Goal: Task Accomplishment & Management: Complete application form

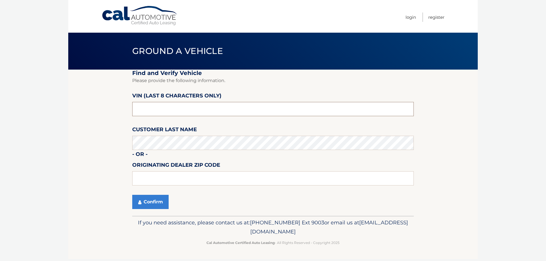
click at [153, 109] on input "text" at bounding box center [273, 109] width 282 height 14
type input "PM704921"
click at [133, 203] on button "Confirm" at bounding box center [150, 202] width 36 height 14
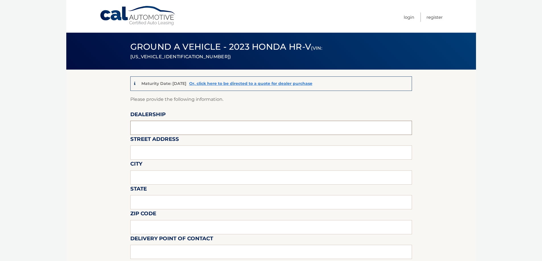
drag, startPoint x: 175, startPoint y: 122, endPoint x: 170, endPoint y: 127, distance: 7.4
click at [175, 122] on input "text" at bounding box center [271, 128] width 282 height 14
type input "MAHWAH HONDA"
click at [153, 154] on input "text" at bounding box center [271, 153] width 282 height 14
type input "99 franklin turnpike"
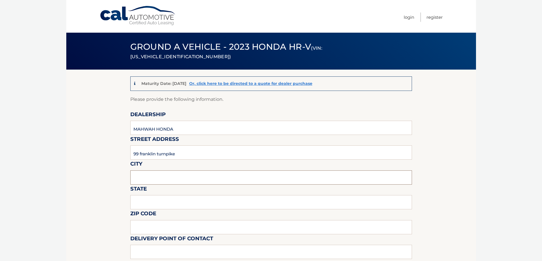
drag, startPoint x: 155, startPoint y: 182, endPoint x: 157, endPoint y: 191, distance: 9.9
click at [155, 182] on input "text" at bounding box center [271, 178] width 282 height 14
type input "mahwah"
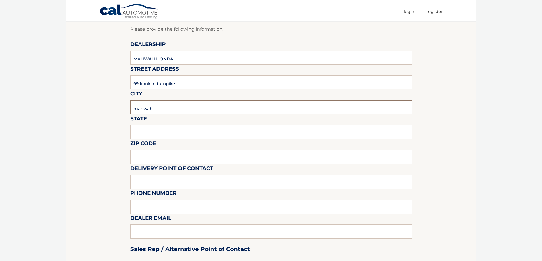
scroll to position [85, 0]
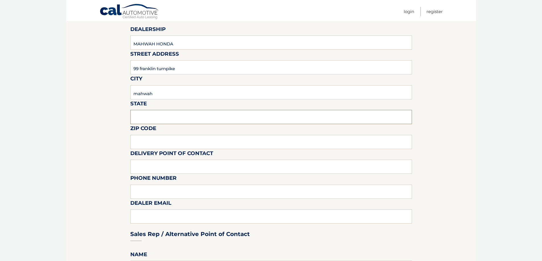
click at [158, 113] on input "text" at bounding box center [271, 117] width 282 height 14
type input "[US_STATE]"
click at [165, 146] on input "text" at bounding box center [271, 142] width 282 height 14
type input "07430"
drag, startPoint x: 165, startPoint y: 168, endPoint x: 164, endPoint y: 174, distance: 6.3
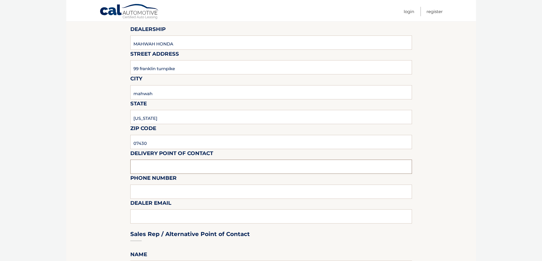
click at [165, 168] on input "text" at bounding box center [271, 167] width 282 height 14
type input "[PERSON_NAME]"
click at [150, 191] on input "text" at bounding box center [271, 192] width 282 height 14
type input "2017625535"
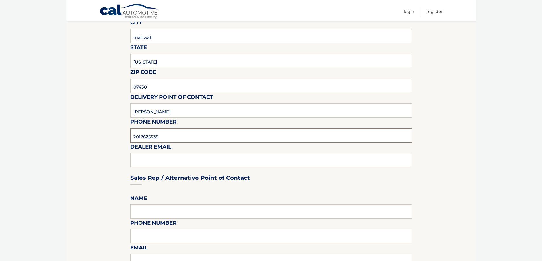
scroll to position [142, 0]
click at [170, 153] on div "Sales Rep / Alternative Point of Contact" at bounding box center [271, 167] width 282 height 40
click at [161, 161] on div "Sales Rep / Alternative Point of Contact" at bounding box center [271, 167] width 282 height 40
click at [153, 158] on div "Sales Rep / Alternative Point of Contact" at bounding box center [271, 167] width 282 height 40
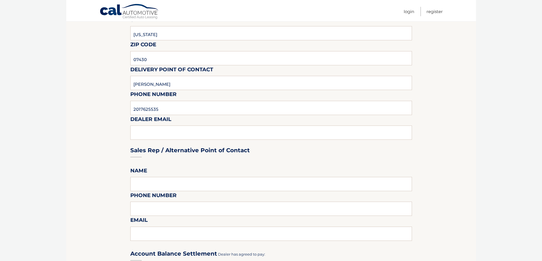
scroll to position [171, 0]
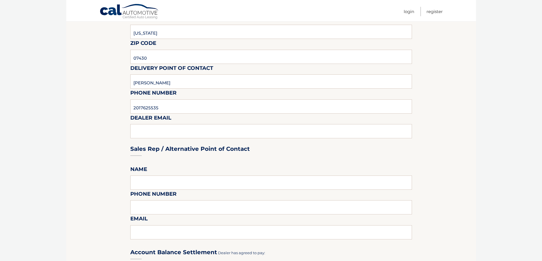
click at [149, 175] on fieldset "Please provide the following information. Dealership MAHWAH HONDA Street Addres…" at bounding box center [271, 223] width 282 height 597
click at [147, 182] on input "text" at bounding box center [271, 183] width 282 height 14
type input "[PERSON_NAME]"
click at [164, 206] on input "text" at bounding box center [271, 207] width 282 height 14
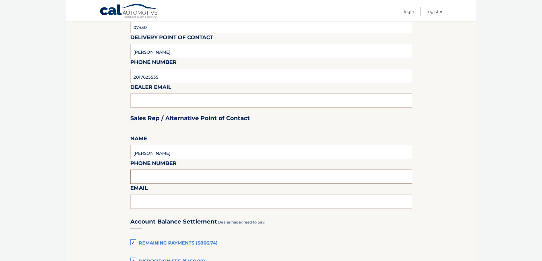
scroll to position [227, 0]
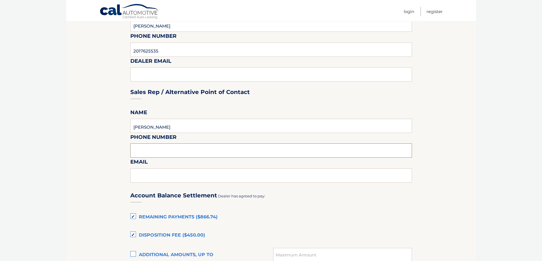
click at [148, 148] on input "text" at bounding box center [271, 151] width 282 height 14
drag, startPoint x: 148, startPoint y: 179, endPoint x: 151, endPoint y: 184, distance: 5.6
click at [148, 179] on input "text" at bounding box center [271, 176] width 282 height 14
type input "[EMAIL_ADDRESS][DOMAIN_NAME]"
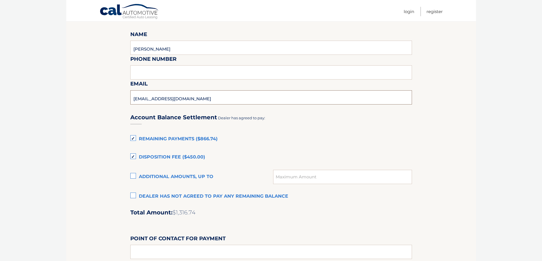
scroll to position [313, 0]
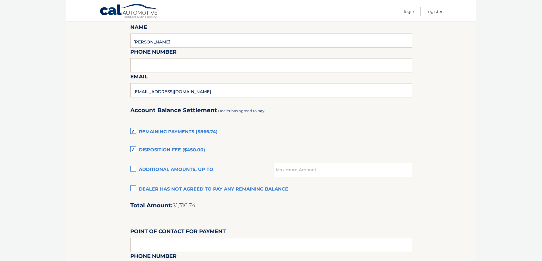
click at [134, 189] on label "Dealer has not agreed to pay any remaining balance" at bounding box center [271, 189] width 282 height 11
click at [0, 0] on input "Dealer has not agreed to pay any remaining balance" at bounding box center [0, 0] width 0 height 0
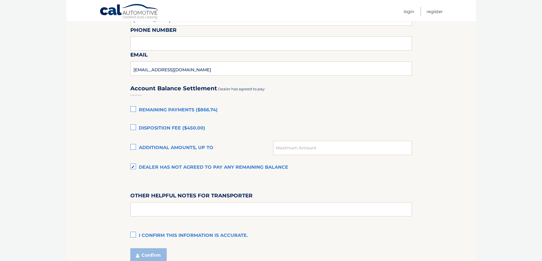
scroll to position [370, 0]
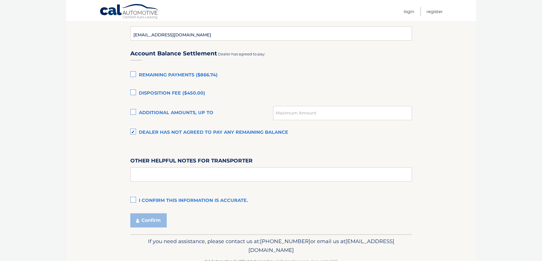
click at [140, 204] on label "I confirm this information is accurate." at bounding box center [271, 200] width 282 height 11
click at [0, 0] on input "I confirm this information is accurate." at bounding box center [0, 0] width 0 height 0
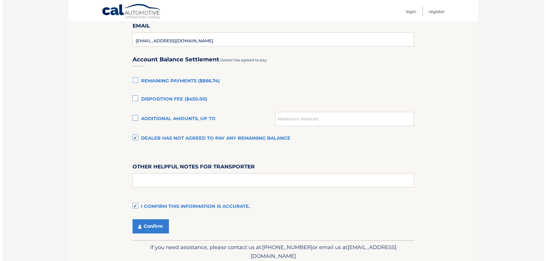
scroll to position [386, 0]
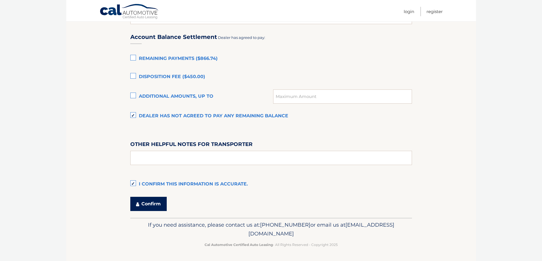
click at [146, 203] on button "Confirm" at bounding box center [148, 204] width 36 height 14
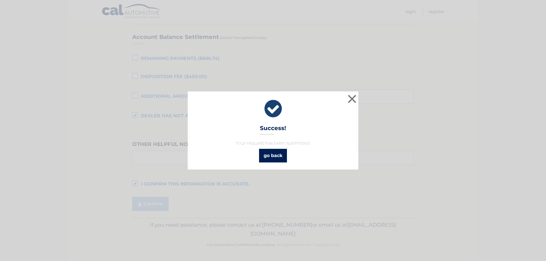
click at [271, 159] on link "go back" at bounding box center [273, 156] width 28 height 14
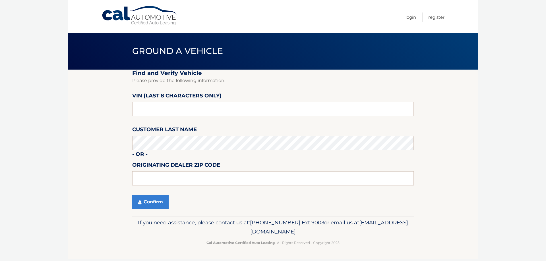
click at [74, 122] on section "Find and Verify Vehicle Please provide the following information. VIN (last 8 c…" at bounding box center [272, 143] width 409 height 146
click at [119, 158] on section "Find and Verify Vehicle Please provide the following information. VIN (last 8 c…" at bounding box center [272, 143] width 409 height 146
